Goal: Task Accomplishment & Management: Complete application form

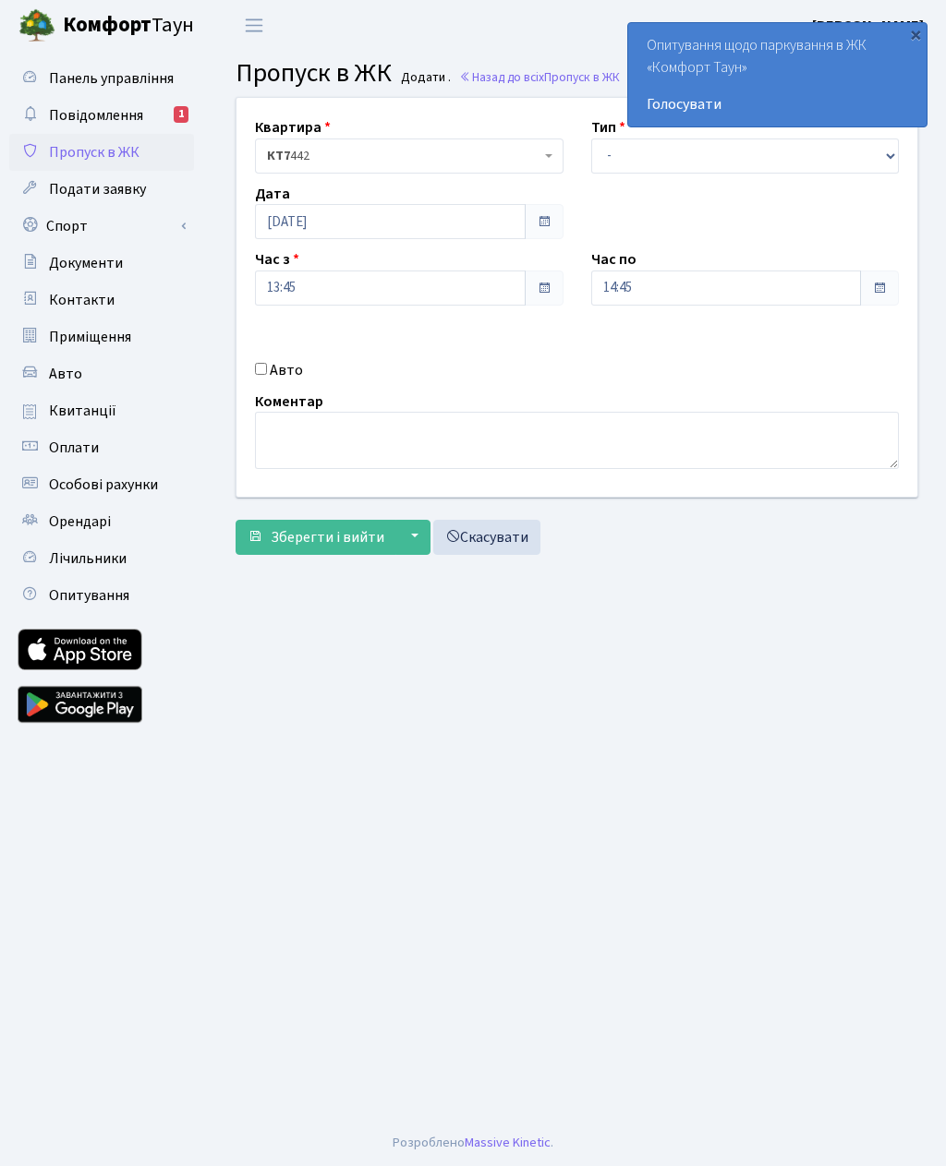
click at [256, 362] on input "Авто" at bounding box center [261, 368] width 12 height 12
checkbox input "true"
type input "5"
type input "Ка2972мм"
click at [607, 163] on select "- Доставка Таксі Гості Сервіс" at bounding box center [745, 156] width 308 height 35
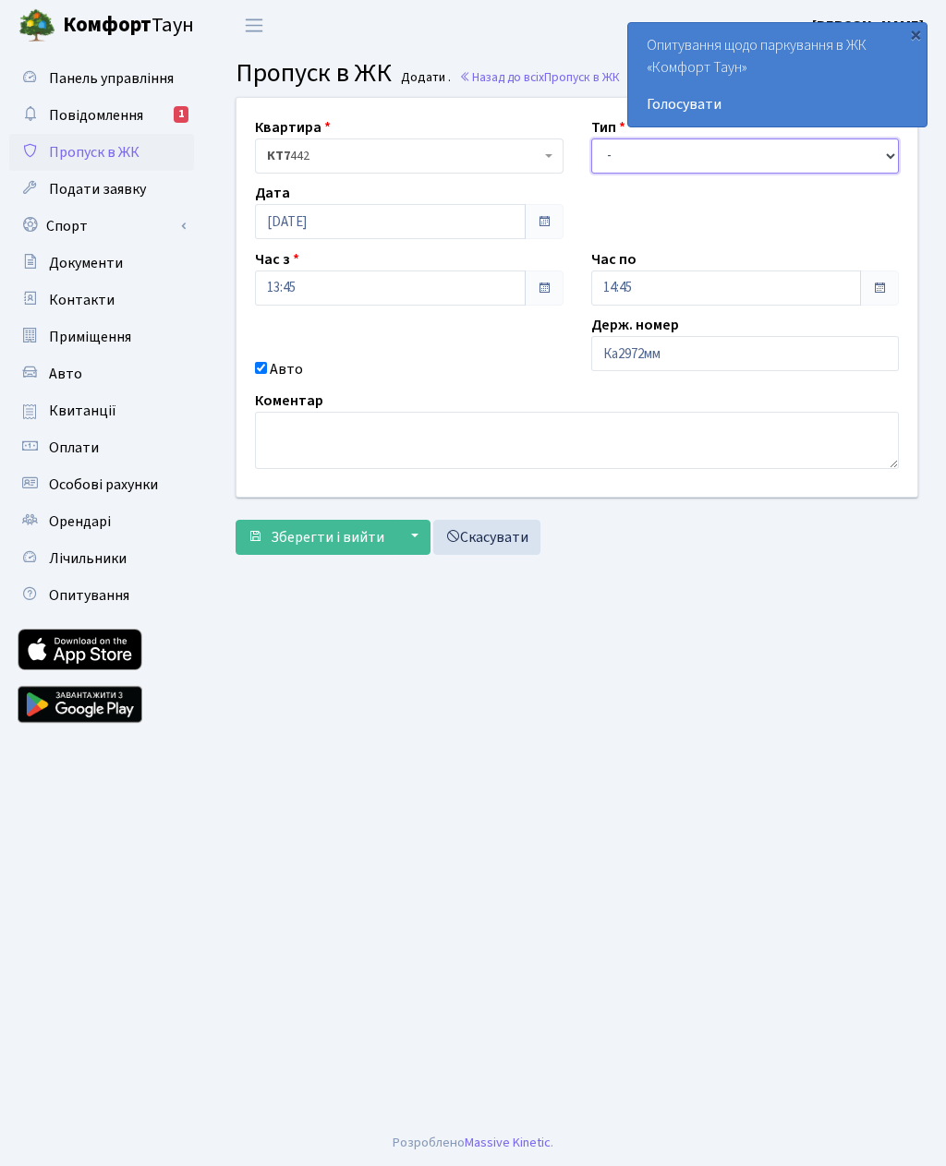
select select "3"
click at [646, 294] on input "14:45" at bounding box center [726, 288] width 271 height 35
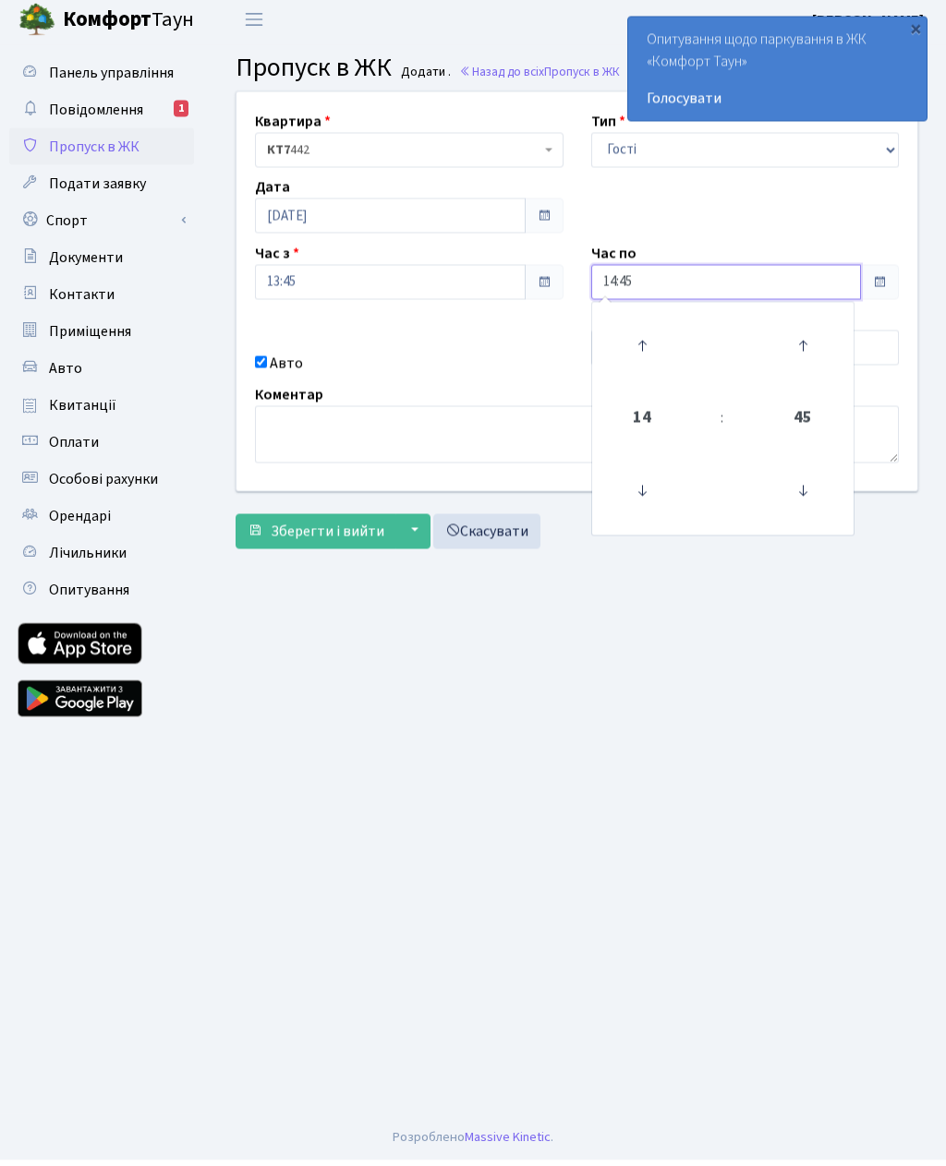
click at [649, 350] on icon at bounding box center [642, 352] width 50 height 50
click at [651, 353] on icon at bounding box center [642, 352] width 50 height 50
click at [659, 349] on icon at bounding box center [642, 352] width 50 height 50
click at [654, 341] on icon at bounding box center [642, 352] width 50 height 50
click at [662, 329] on icon at bounding box center [642, 352] width 50 height 50
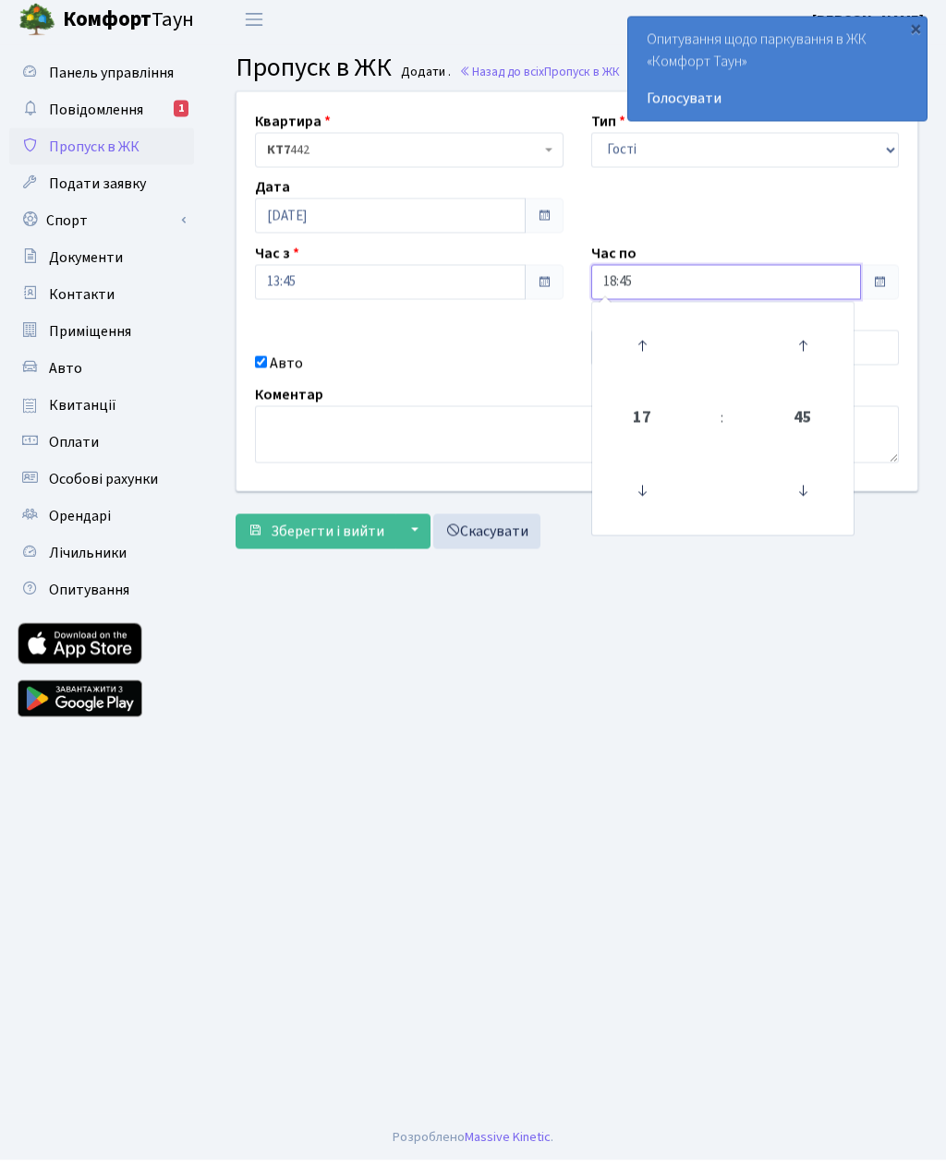
type input "19:45"
click at [377, 527] on span "Зберегти і вийти" at bounding box center [328, 537] width 114 height 20
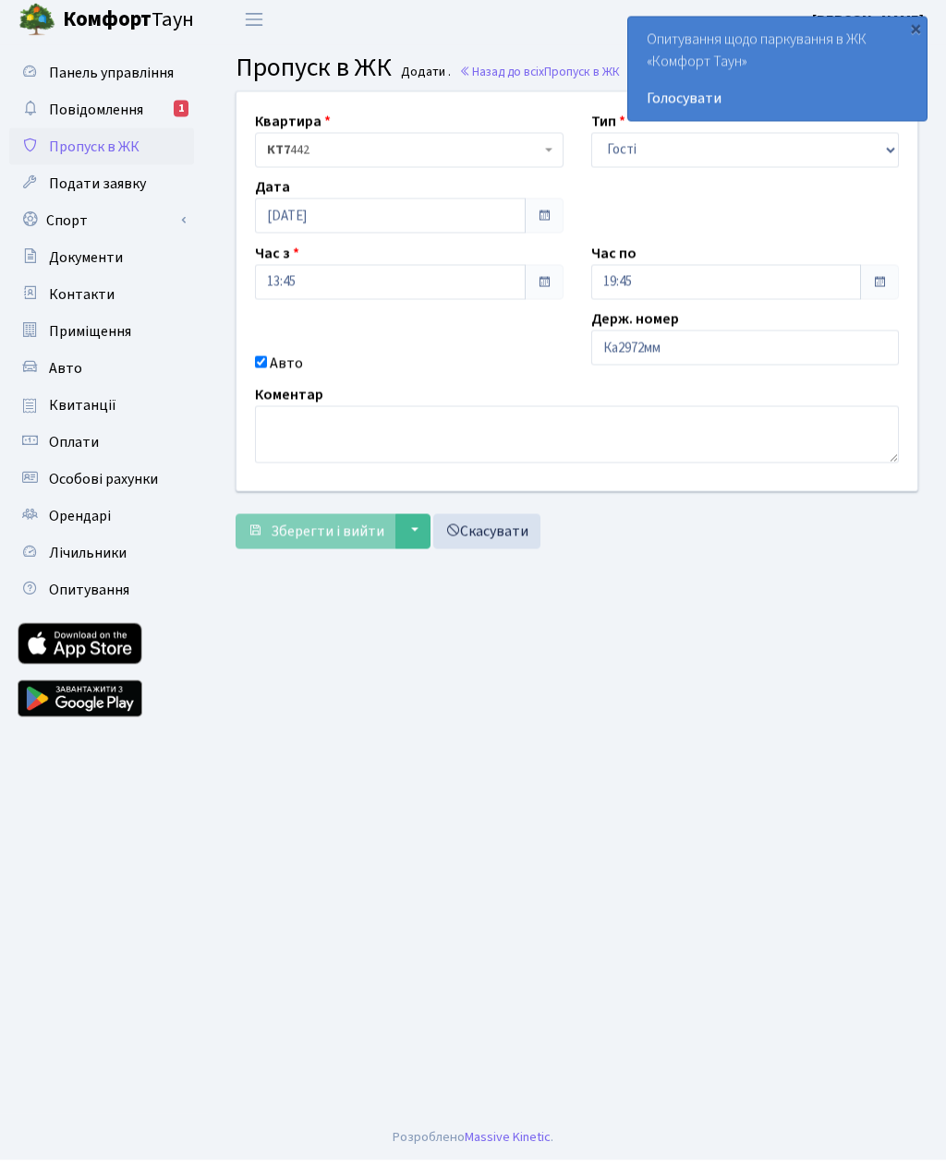
scroll to position [6, 0]
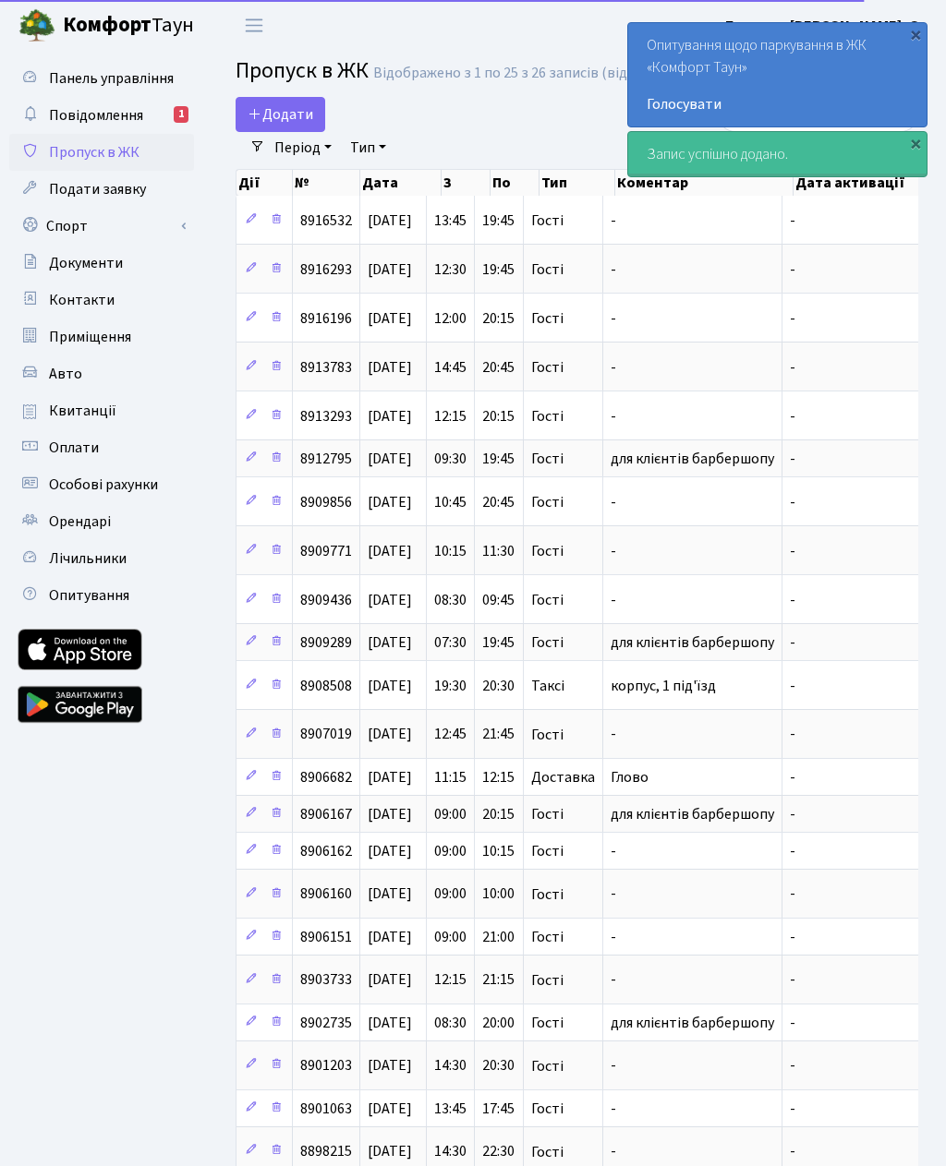
select select "25"
click at [259, 229] on link at bounding box center [251, 220] width 22 height 29
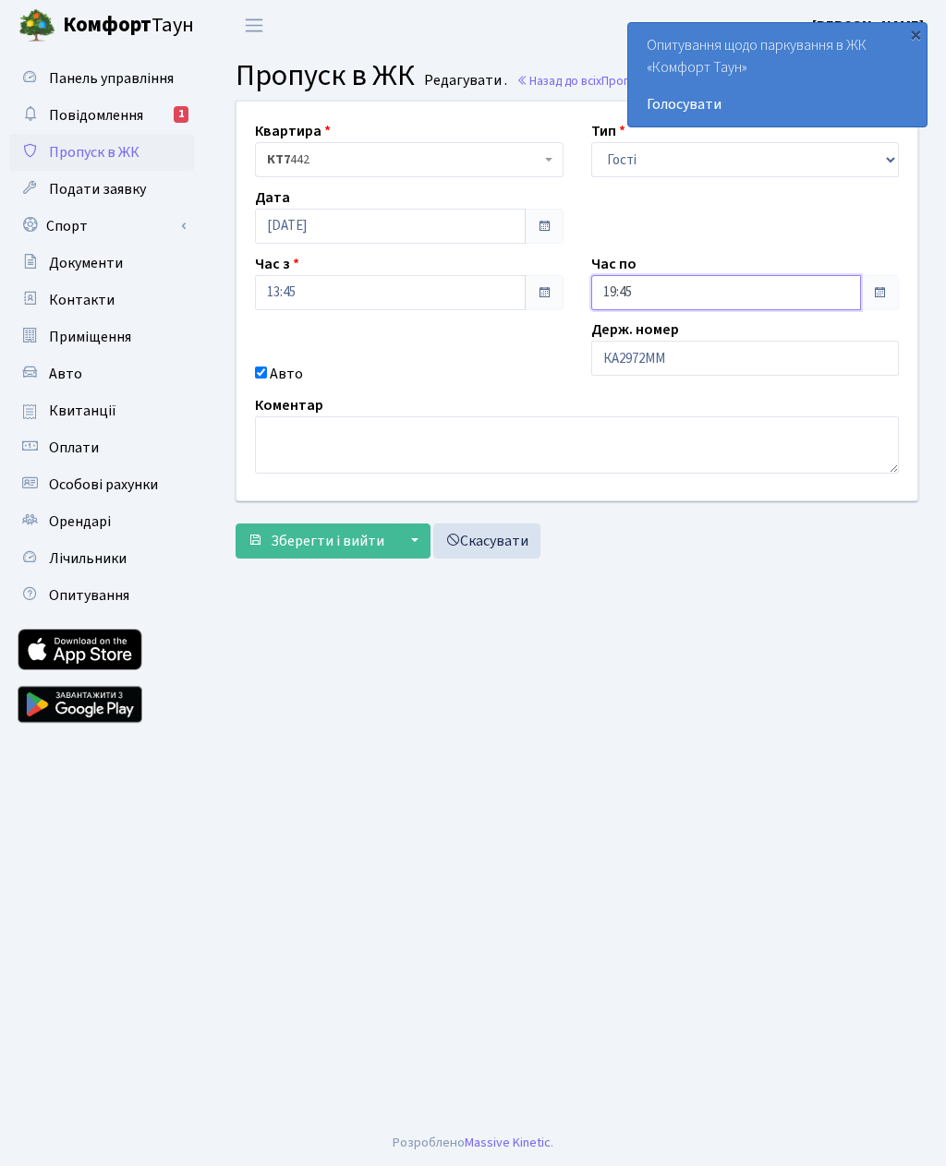
click at [658, 292] on input "19:45" at bounding box center [726, 292] width 271 height 35
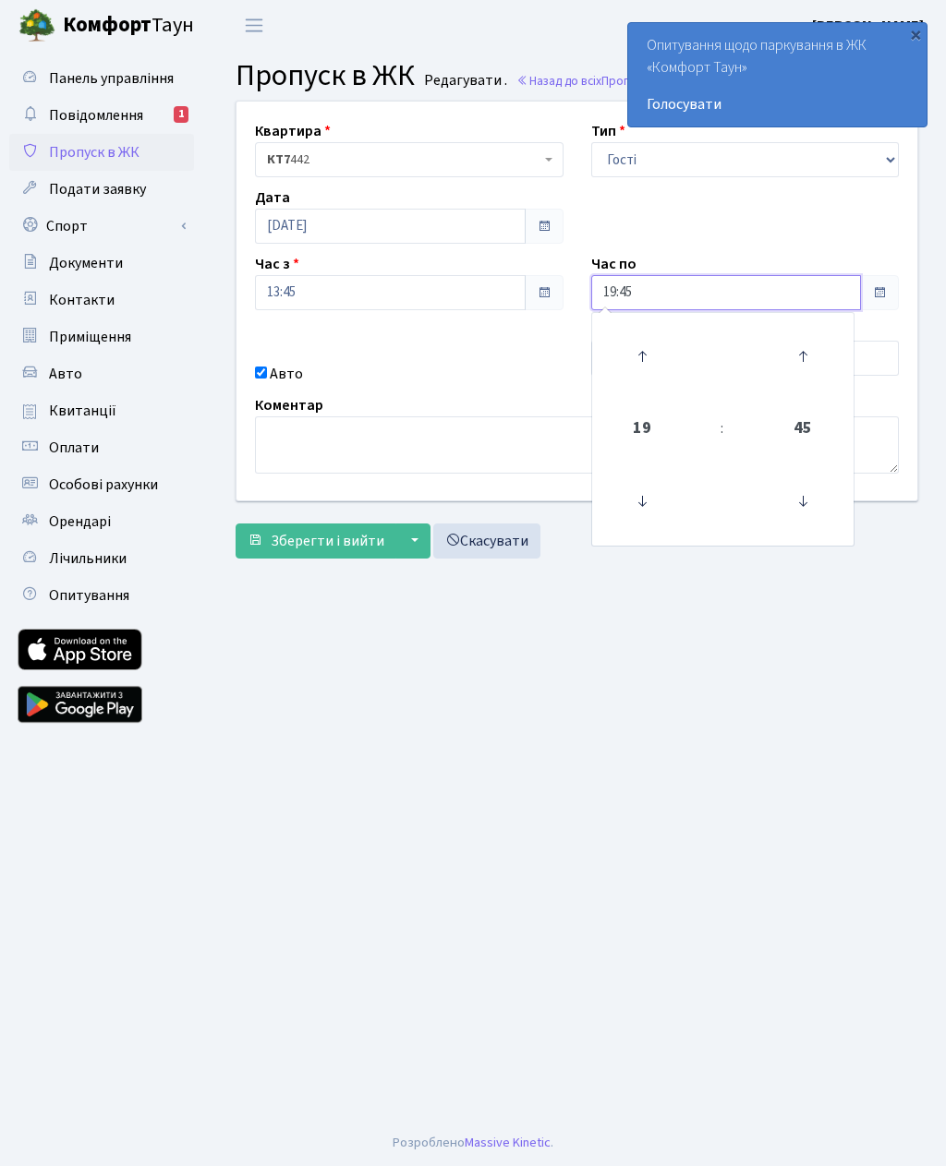
click at [650, 347] on icon at bounding box center [642, 357] width 50 height 50
type input "20:45"
click at [319, 548] on span "Зберегти і вийти" at bounding box center [328, 541] width 114 height 20
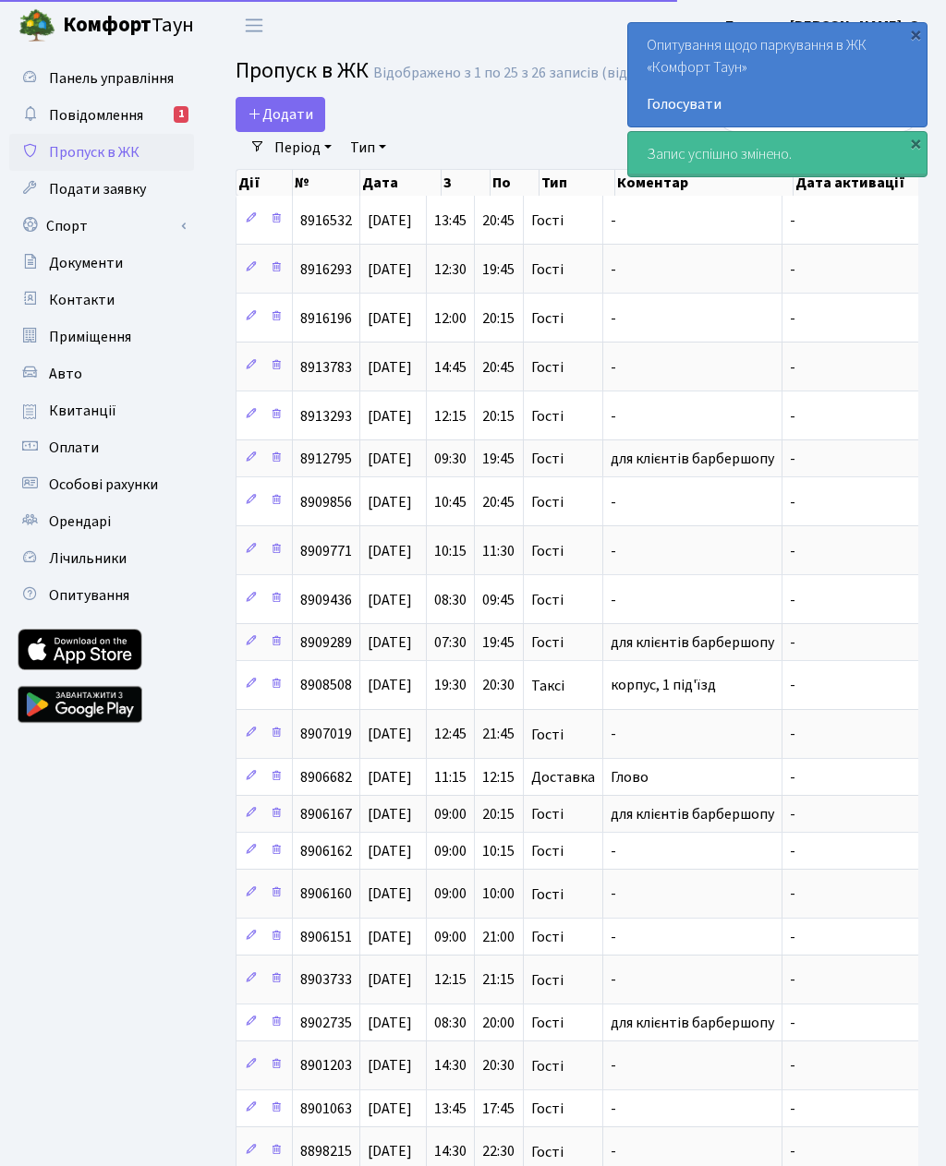
select select "25"
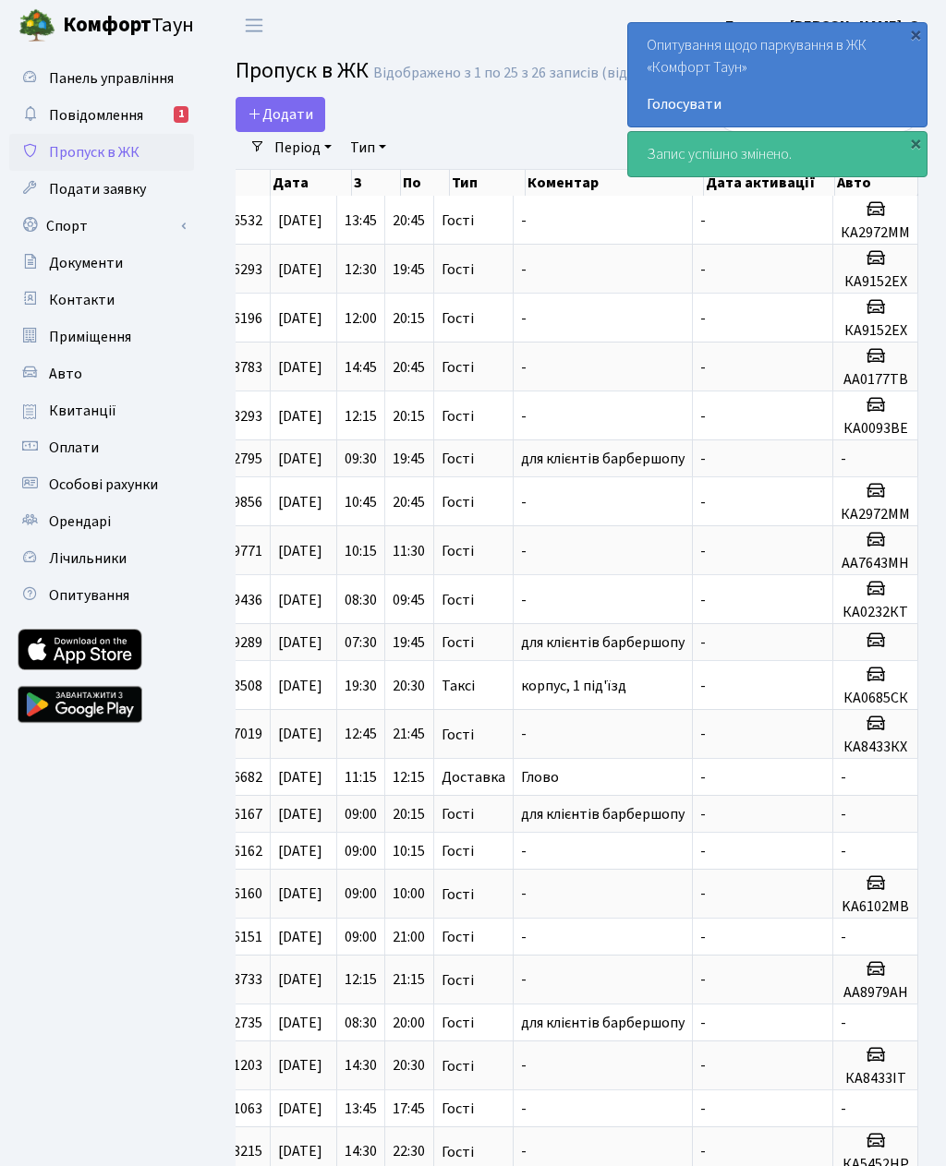
scroll to position [0, 90]
